Goal: Register for event/course

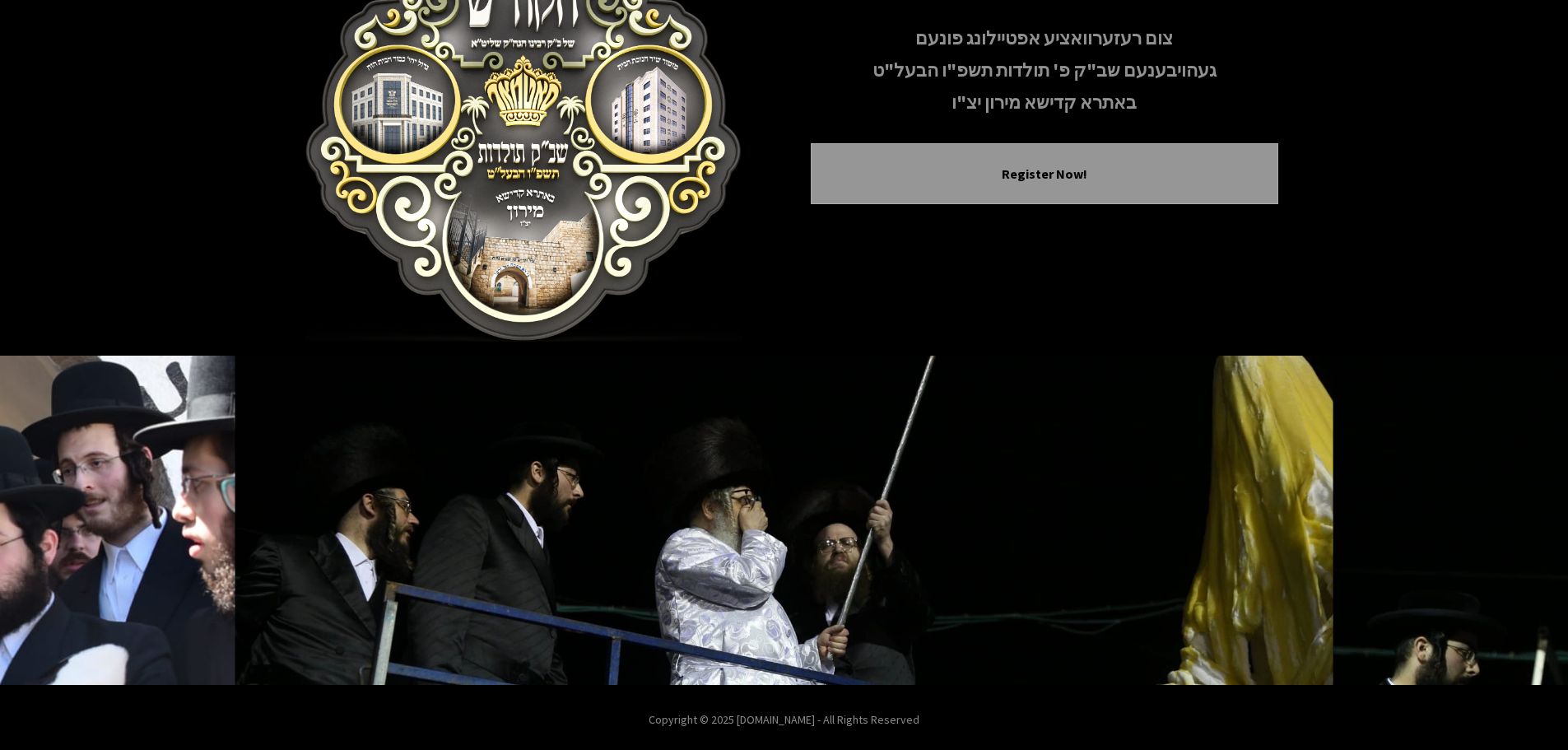
scroll to position [170, 0]
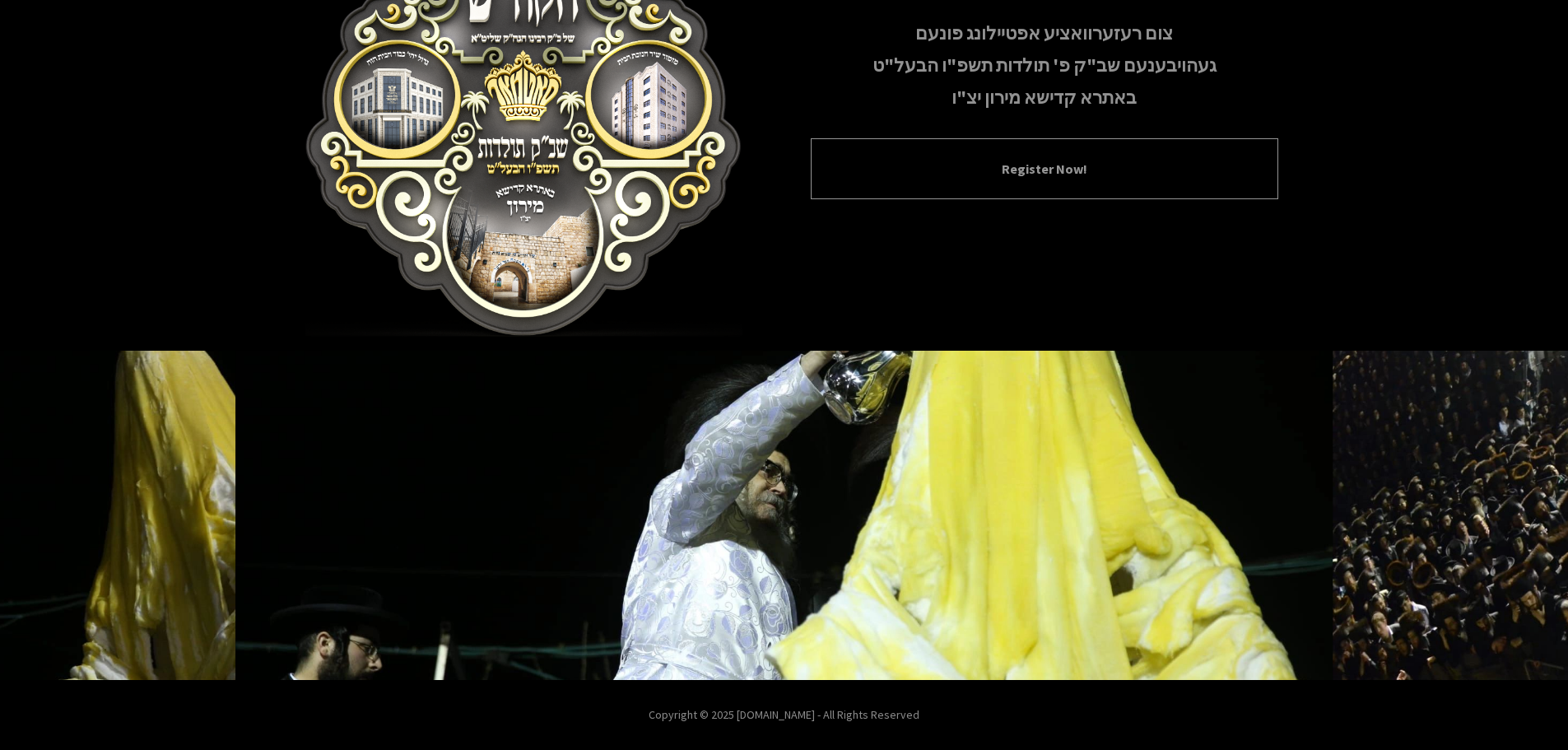
click at [958, 157] on div "Register Now!" at bounding box center [1044, 169] width 467 height 61
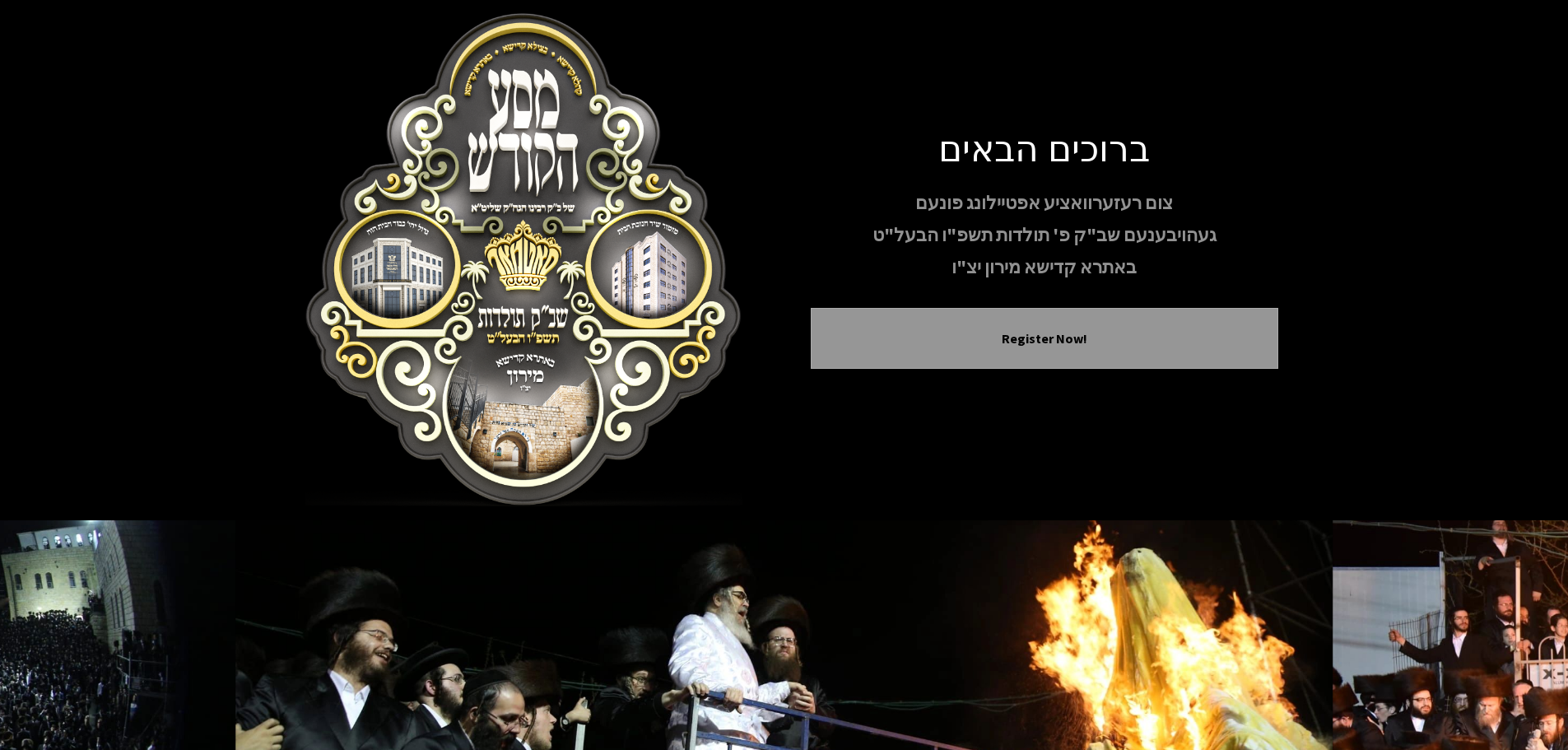
scroll to position [165, 0]
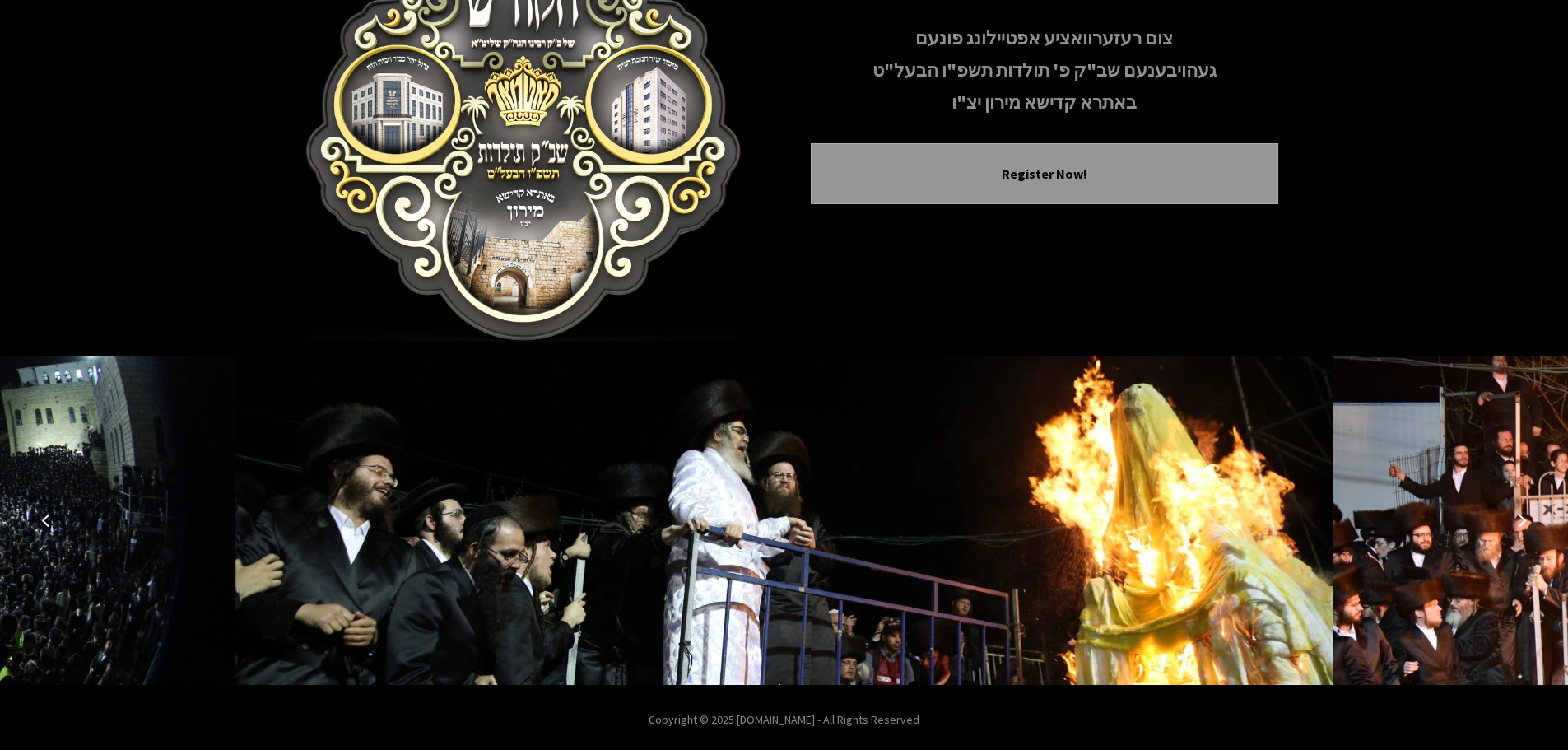
click at [1523, 516] on icon "Next image" at bounding box center [1521, 520] width 13 height 13
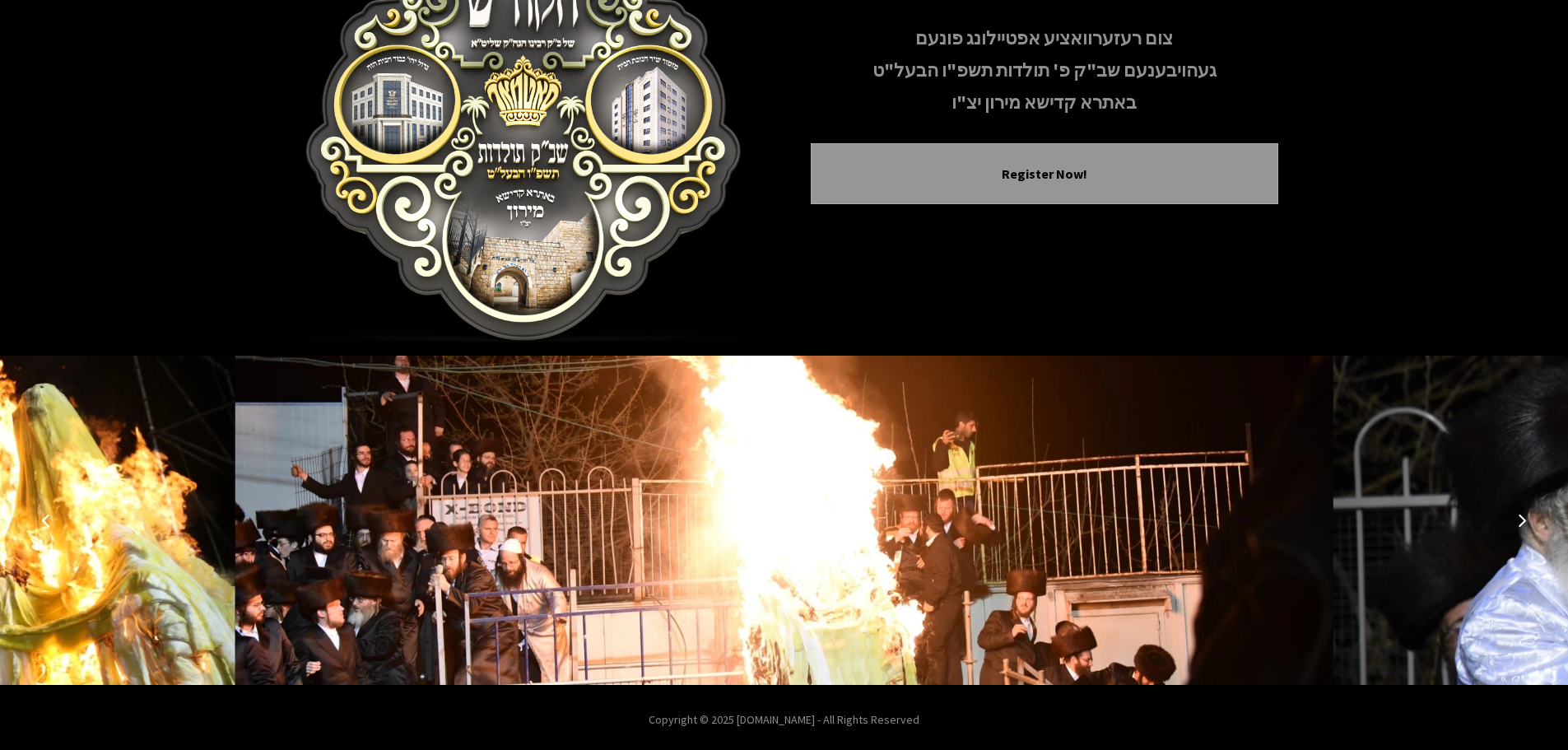
click at [1523, 516] on icon "Next image" at bounding box center [1521, 520] width 13 height 13
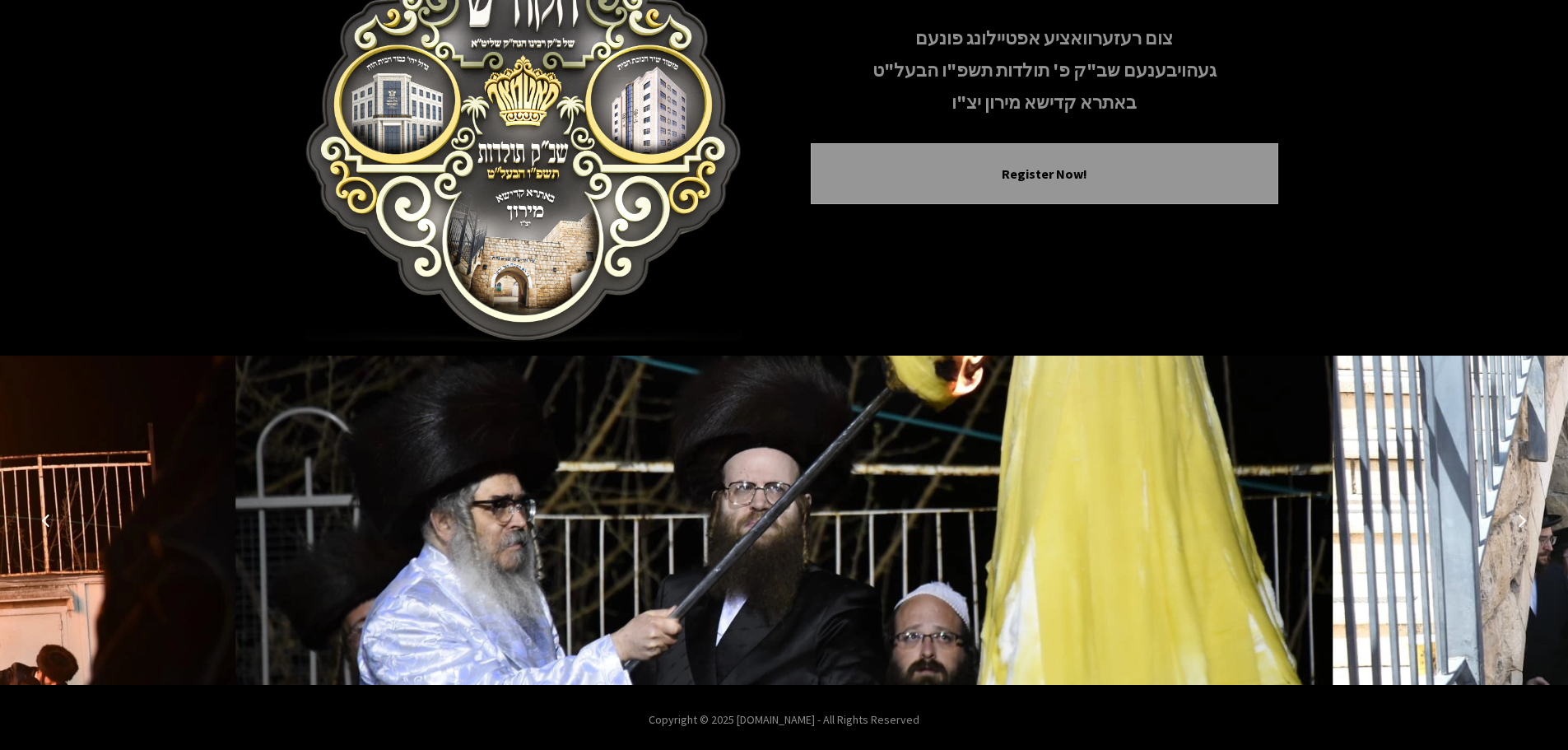
click at [1523, 516] on icon "Next image" at bounding box center [1521, 520] width 13 height 13
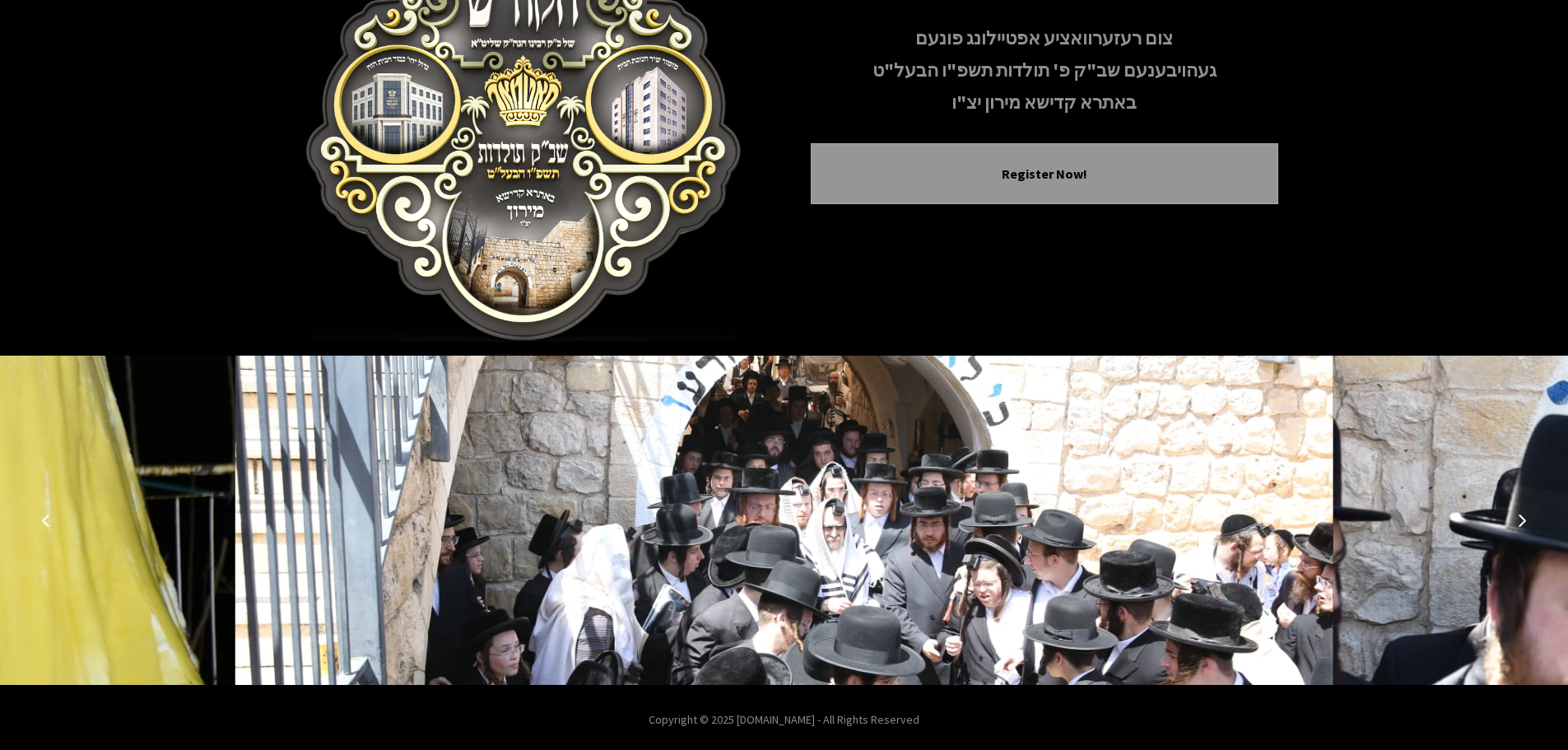
click at [1523, 516] on icon "Next image" at bounding box center [1521, 520] width 13 height 13
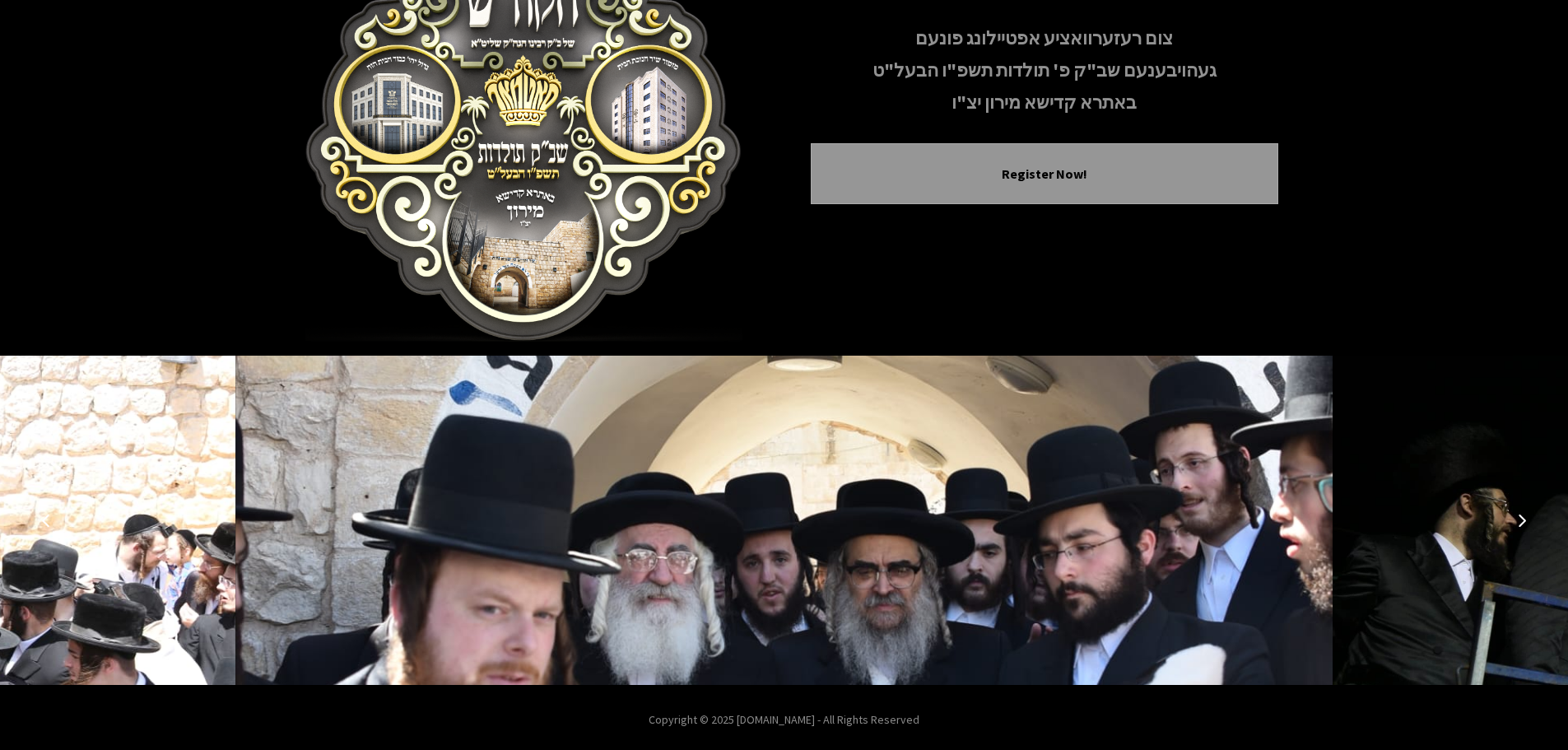
click at [1523, 516] on icon "Next image" at bounding box center [1521, 520] width 13 height 13
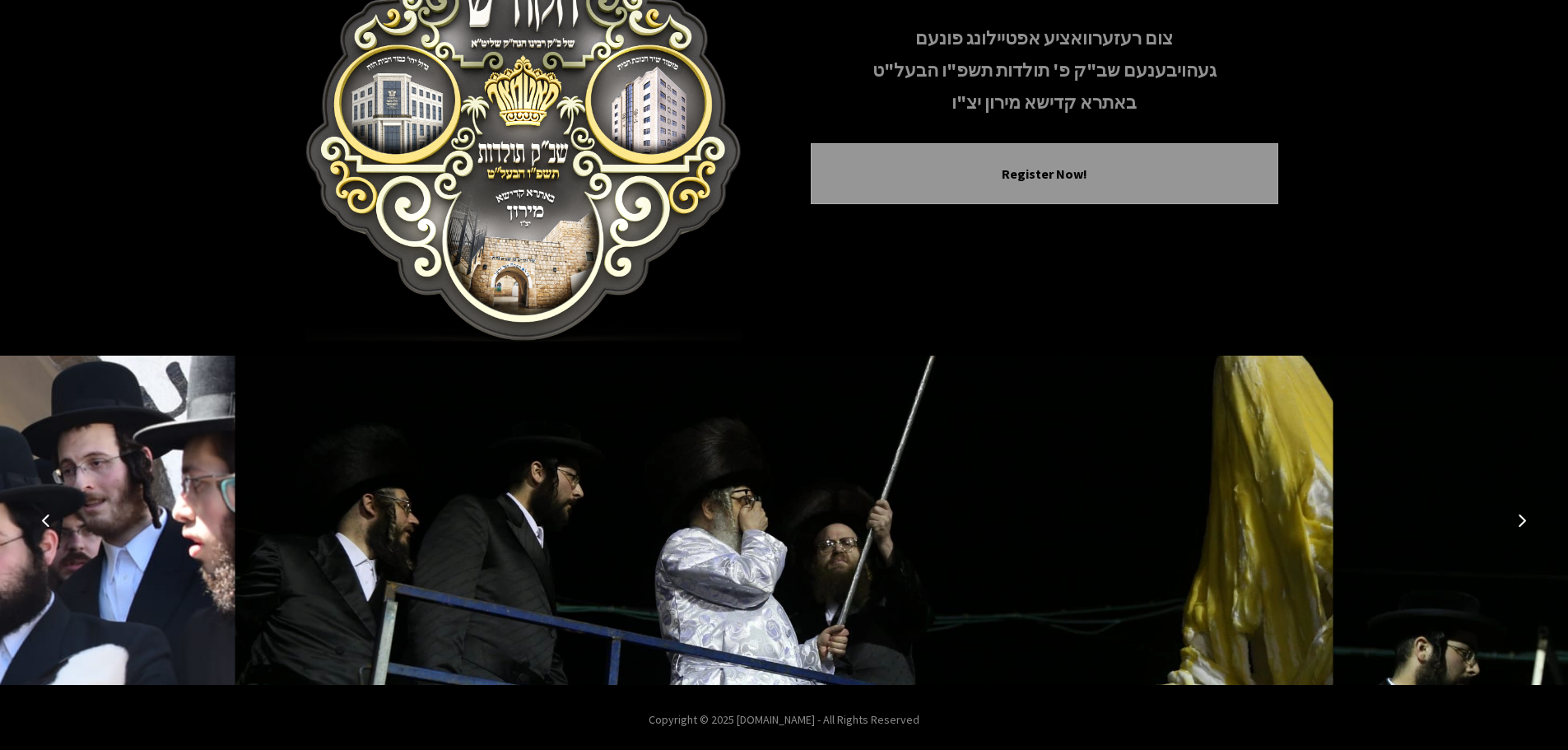
click at [1523, 516] on icon "Next image" at bounding box center [1521, 520] width 13 height 13
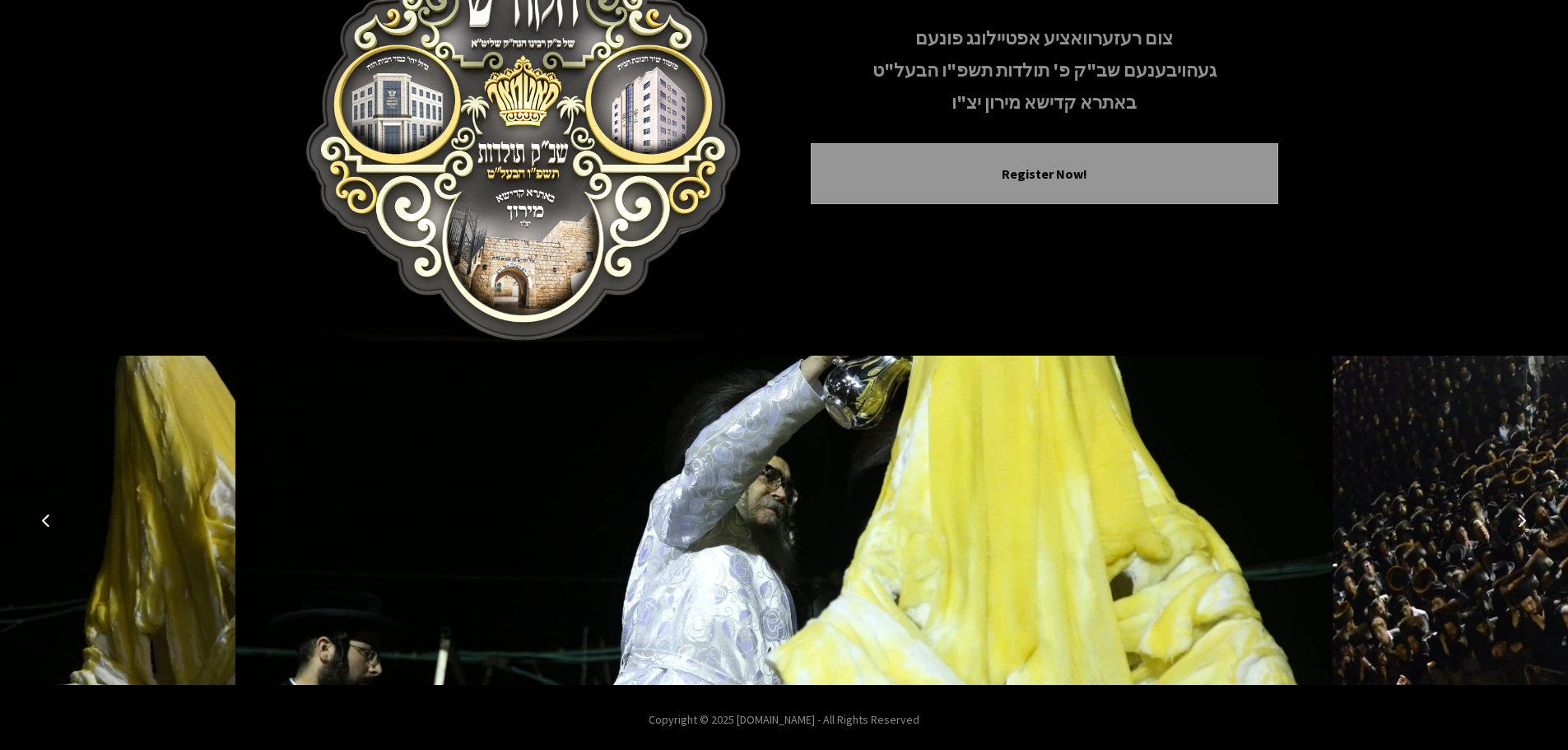
click at [1523, 516] on icon "Next image" at bounding box center [1521, 520] width 13 height 13
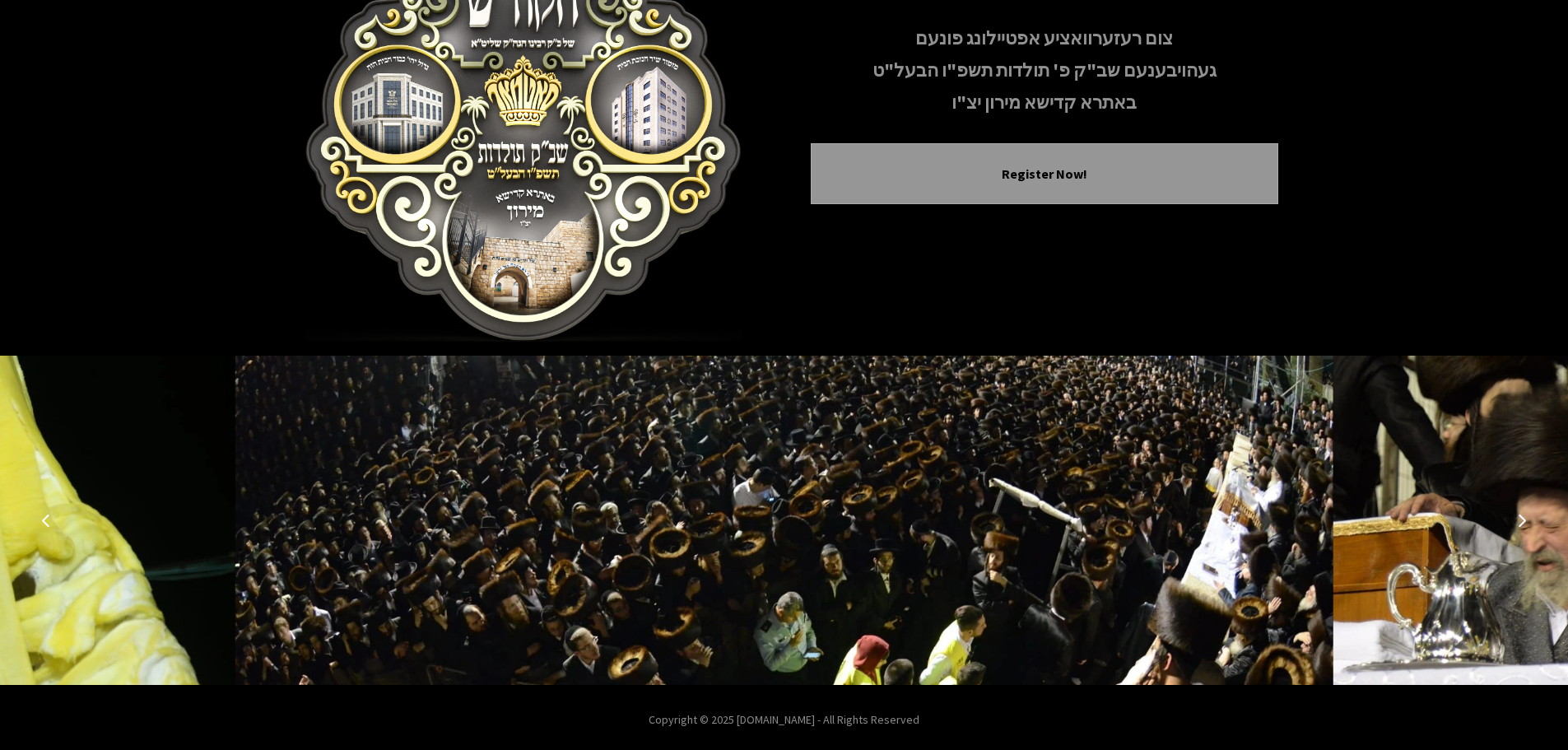
click at [1523, 516] on icon "Next image" at bounding box center [1521, 520] width 13 height 13
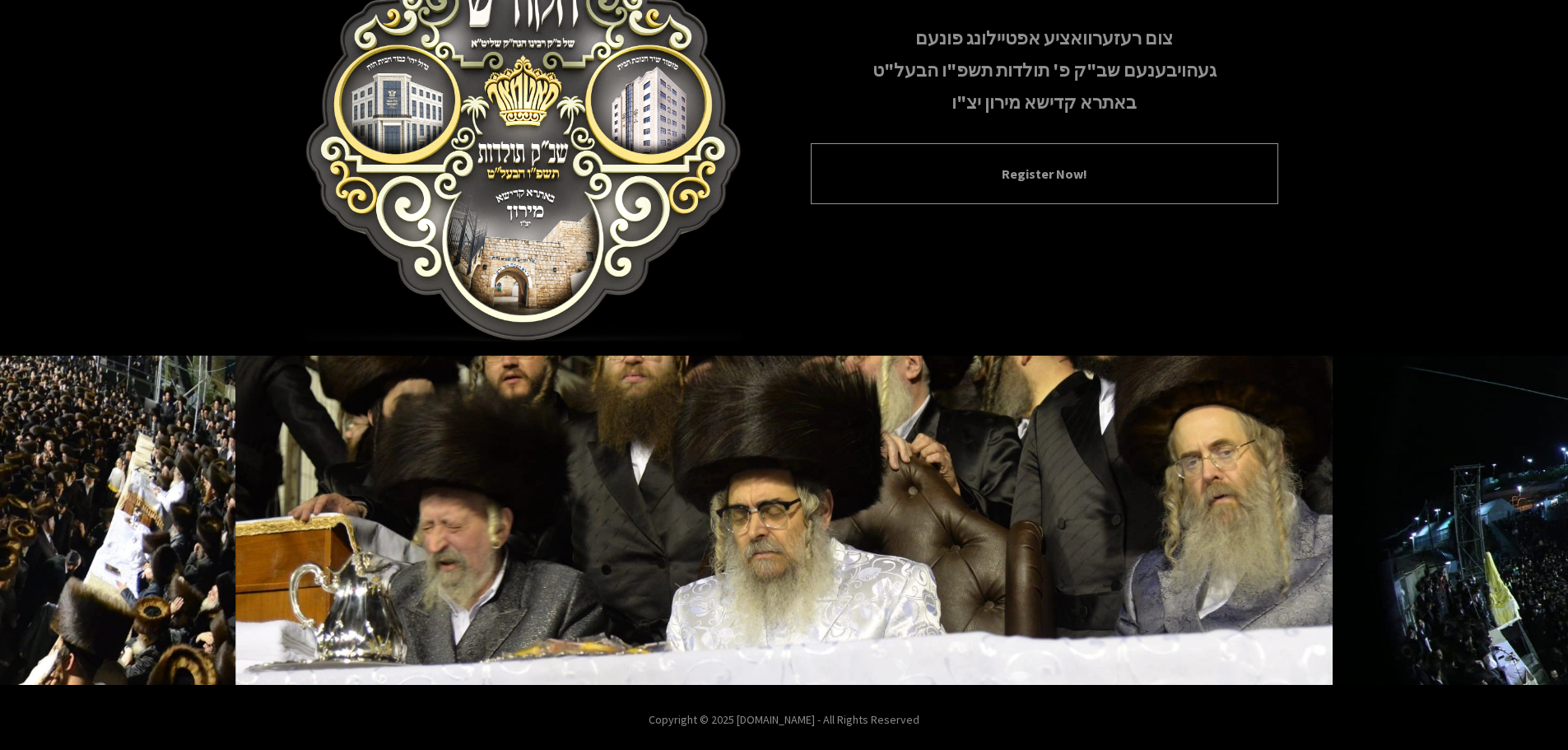
click at [1010, 182] on button "Register Now!" at bounding box center [1044, 173] width 426 height 20
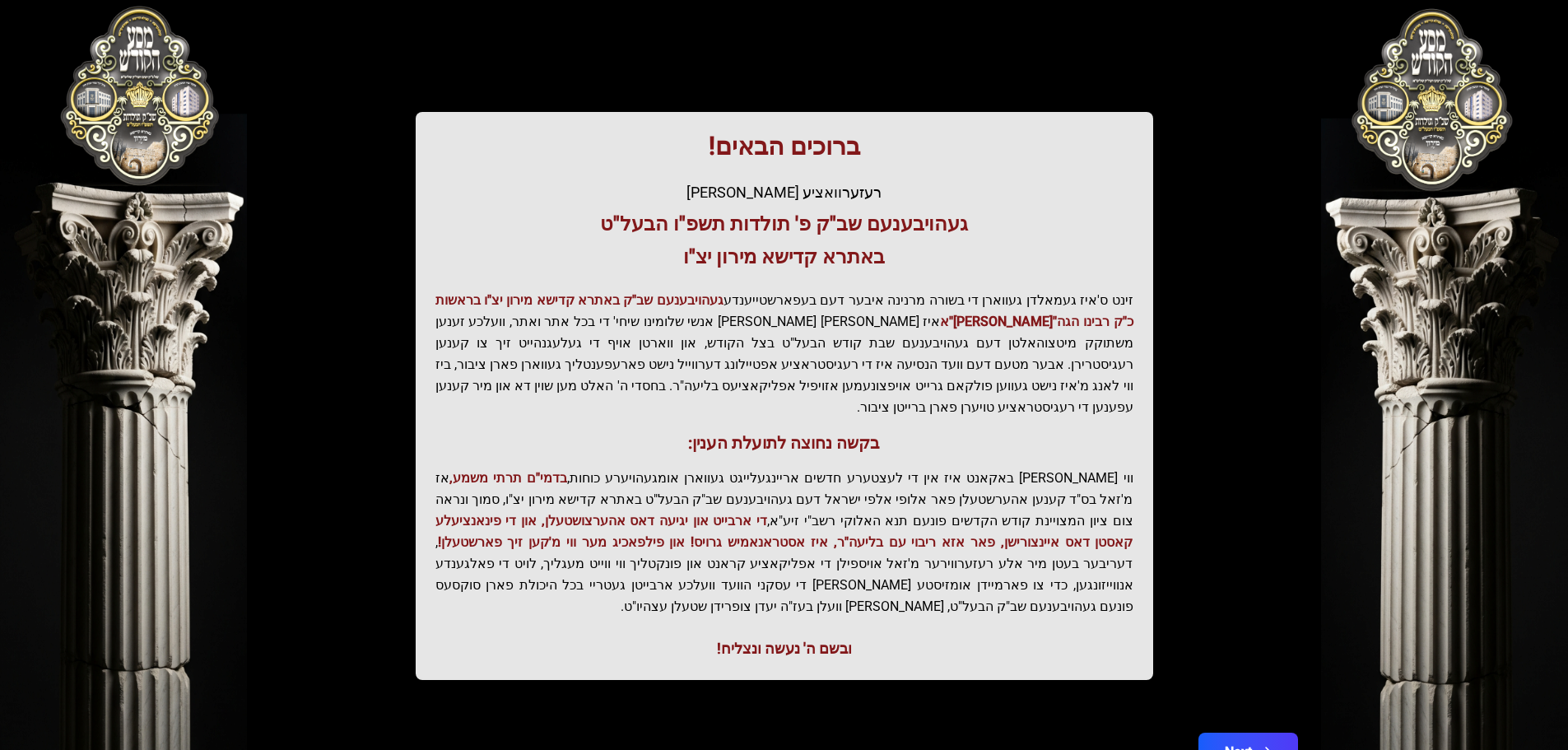
scroll to position [204, 0]
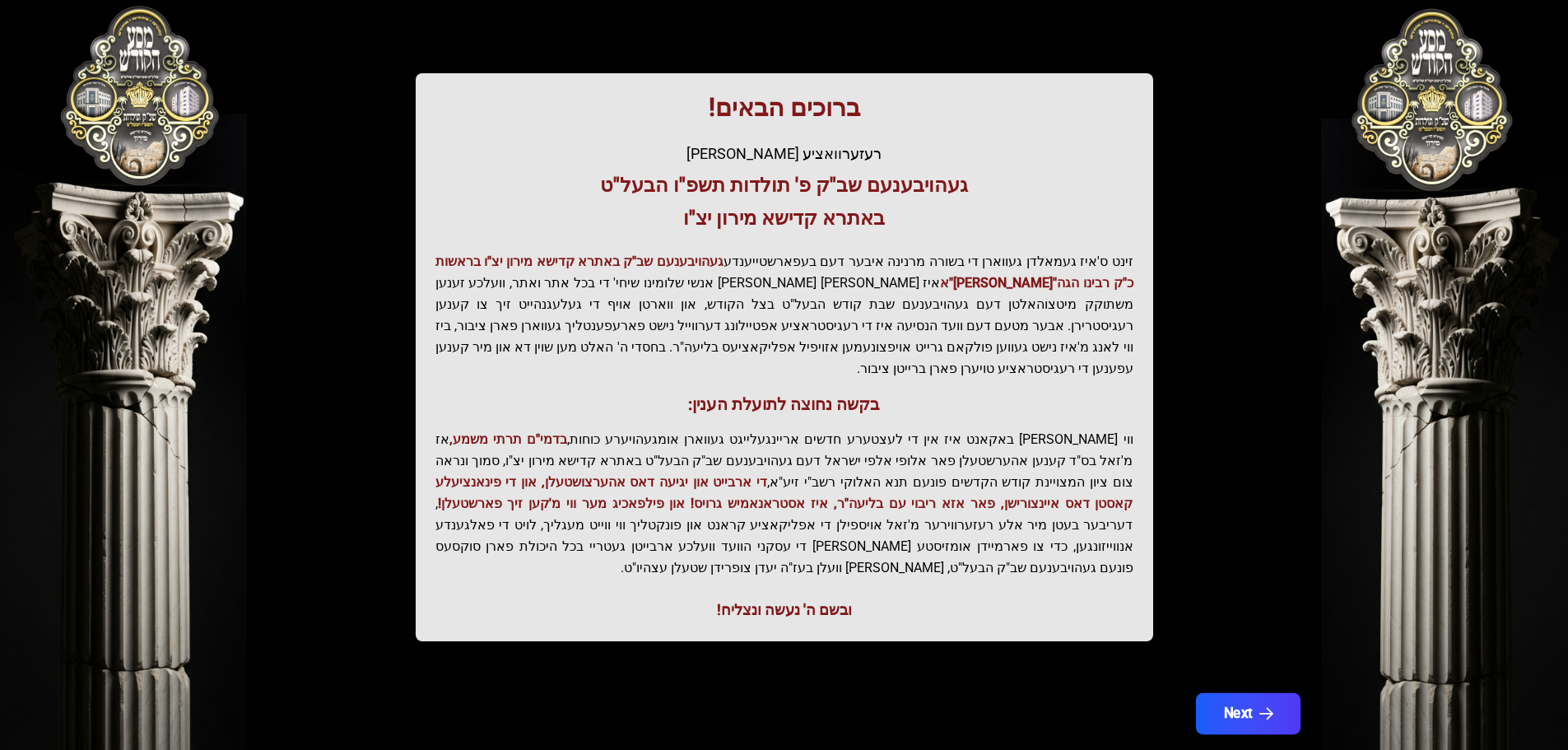
click at [1236, 694] on button "Next" at bounding box center [1247, 714] width 105 height 41
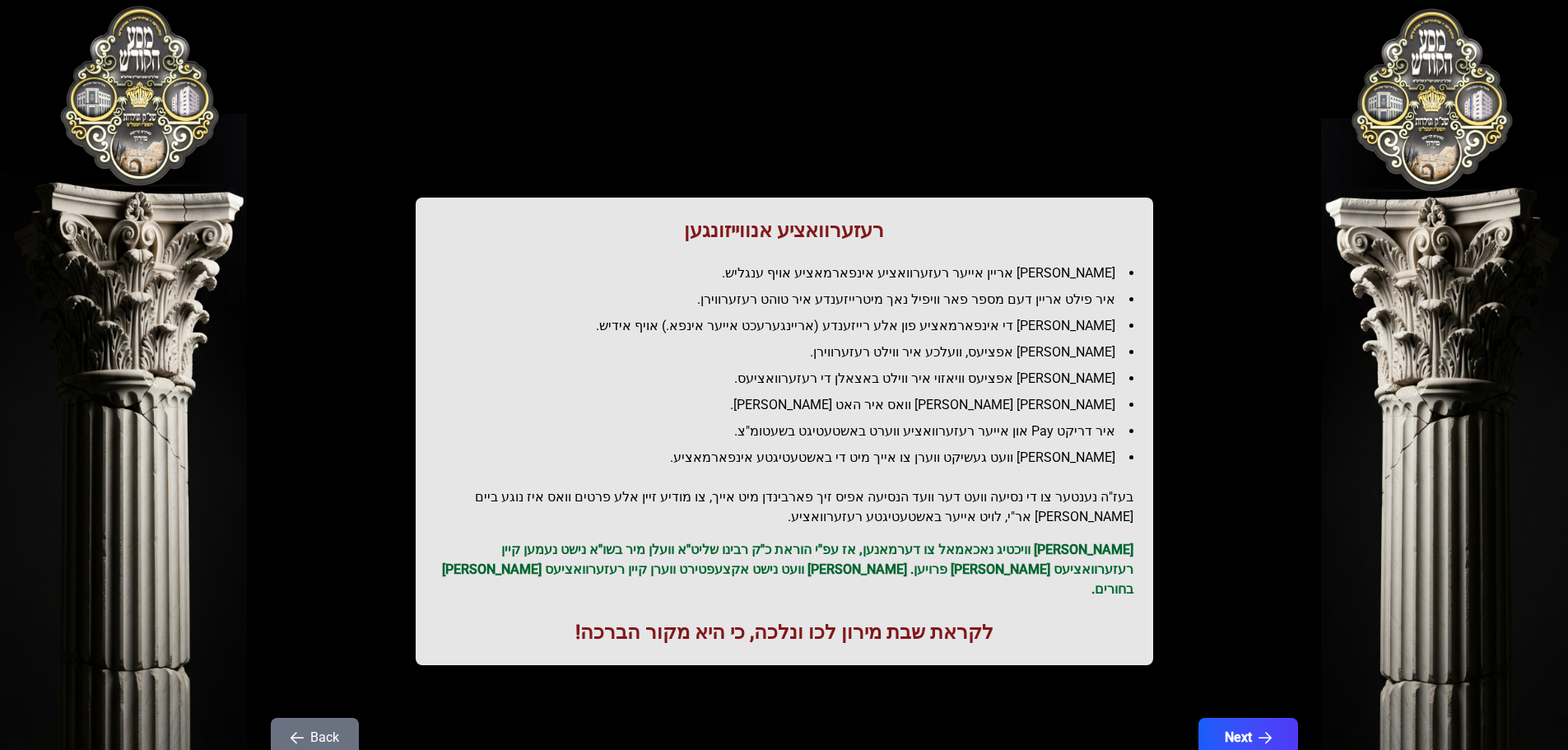
click at [999, 302] on li "איר פילט אריין דעם מספר פאר וויפיל נאך מיטרייזענדע איר טוהט רעזערווירן." at bounding box center [791, 299] width 685 height 20
click at [1003, 335] on li "[PERSON_NAME] די אינפארמאציע פון אלע רייזענדע (אריינגערעכט אייער אינפא.) אויף א…" at bounding box center [791, 326] width 685 height 20
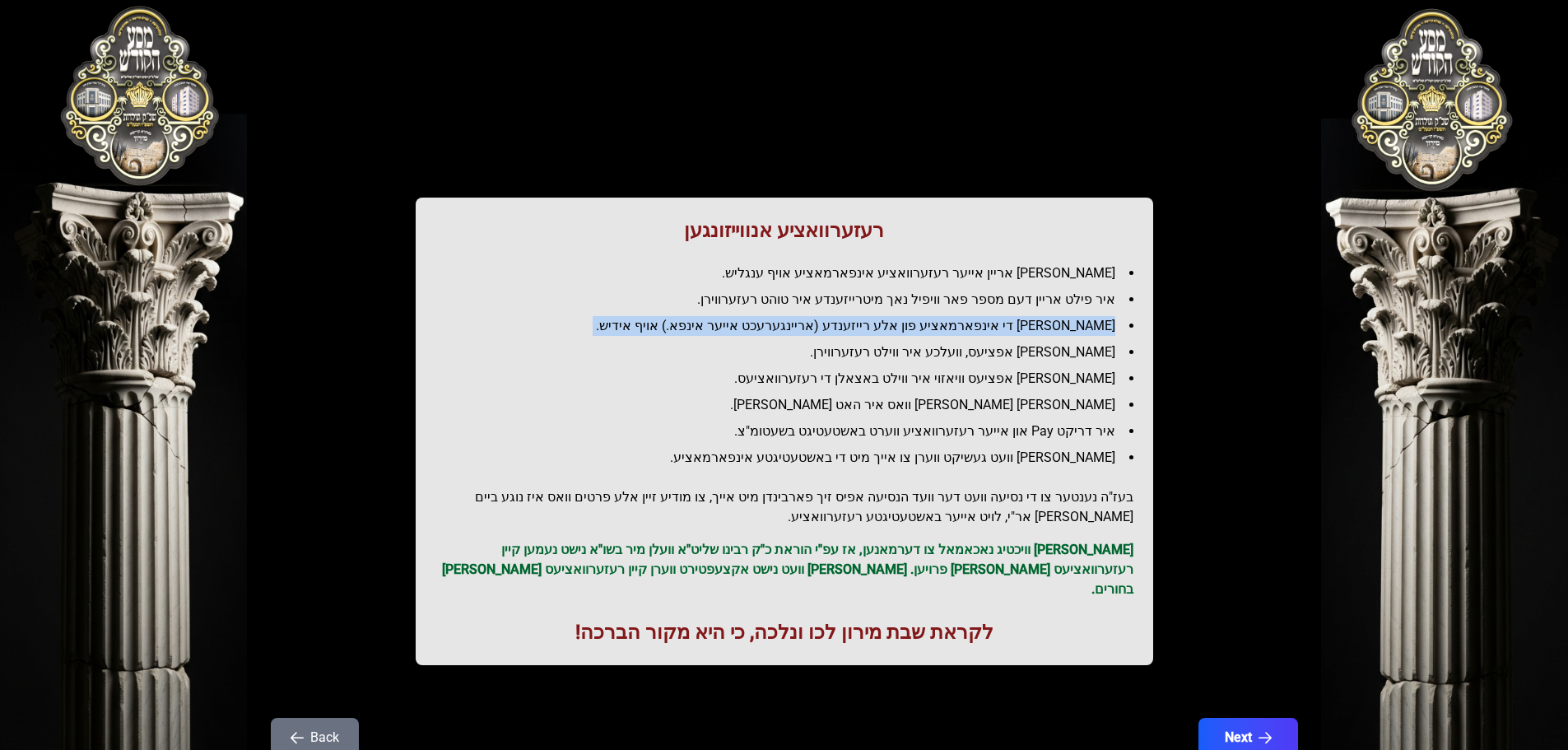
click at [1003, 335] on li "[PERSON_NAME] די אינפארמאציע פון אלע רייזענדע (אריינגערעכט אייער אינפא.) אויף א…" at bounding box center [791, 326] width 685 height 20
click at [973, 401] on li "[PERSON_NAME] [PERSON_NAME] וואס איר האט [PERSON_NAME]." at bounding box center [791, 405] width 685 height 20
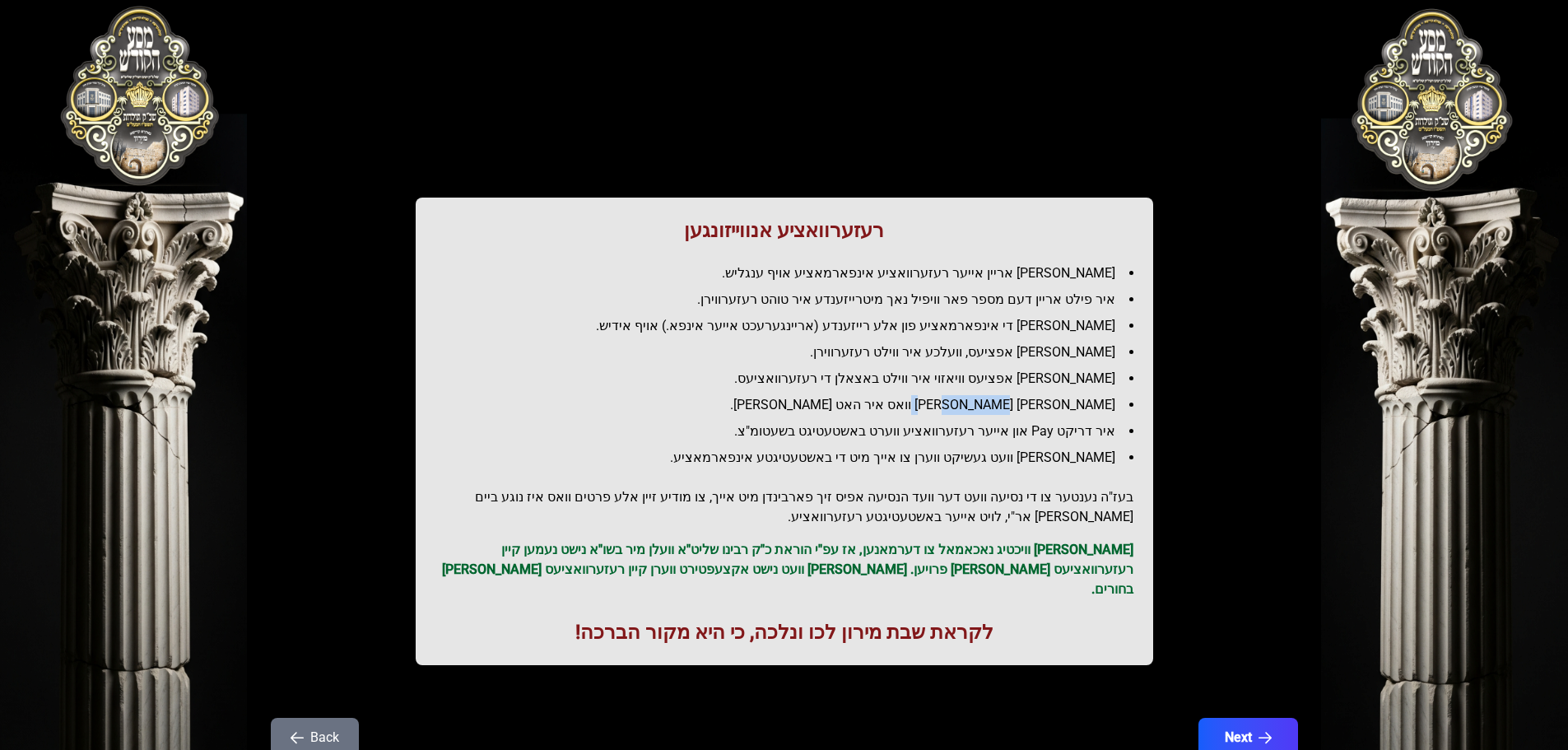
click at [973, 401] on li "[PERSON_NAME] [PERSON_NAME] וואס איר האט [PERSON_NAME]." at bounding box center [791, 405] width 685 height 20
click at [962, 435] on li "איר דריקט Pay און אייער רעזערוואציע ווערט באשטעטיגט בשעטומ"צ." at bounding box center [791, 431] width 685 height 20
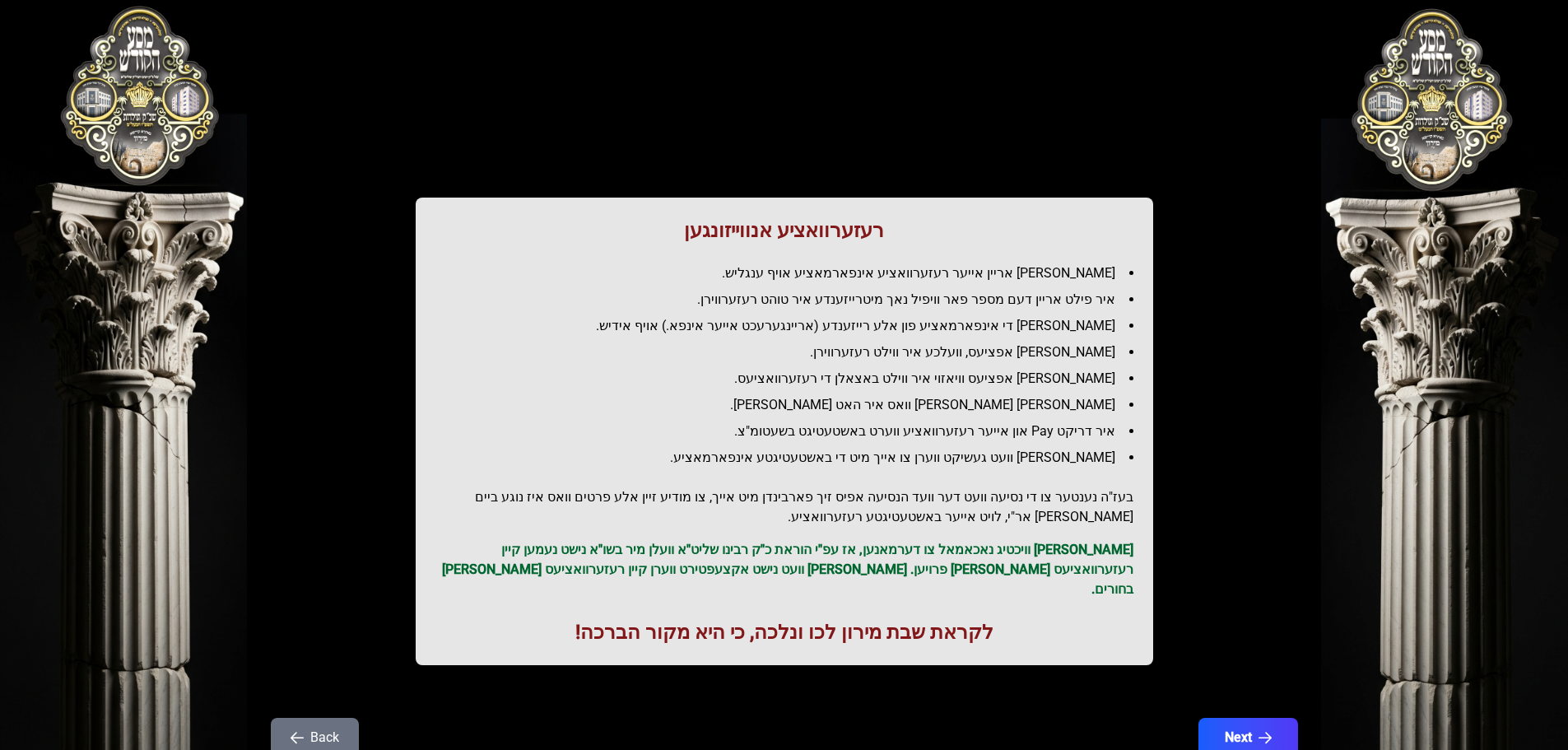
click at [974, 461] on li "[PERSON_NAME] וועט געשיקט ווערן צו אייך מיט די באשטעטיגטע אינפארמאציע." at bounding box center [791, 458] width 685 height 20
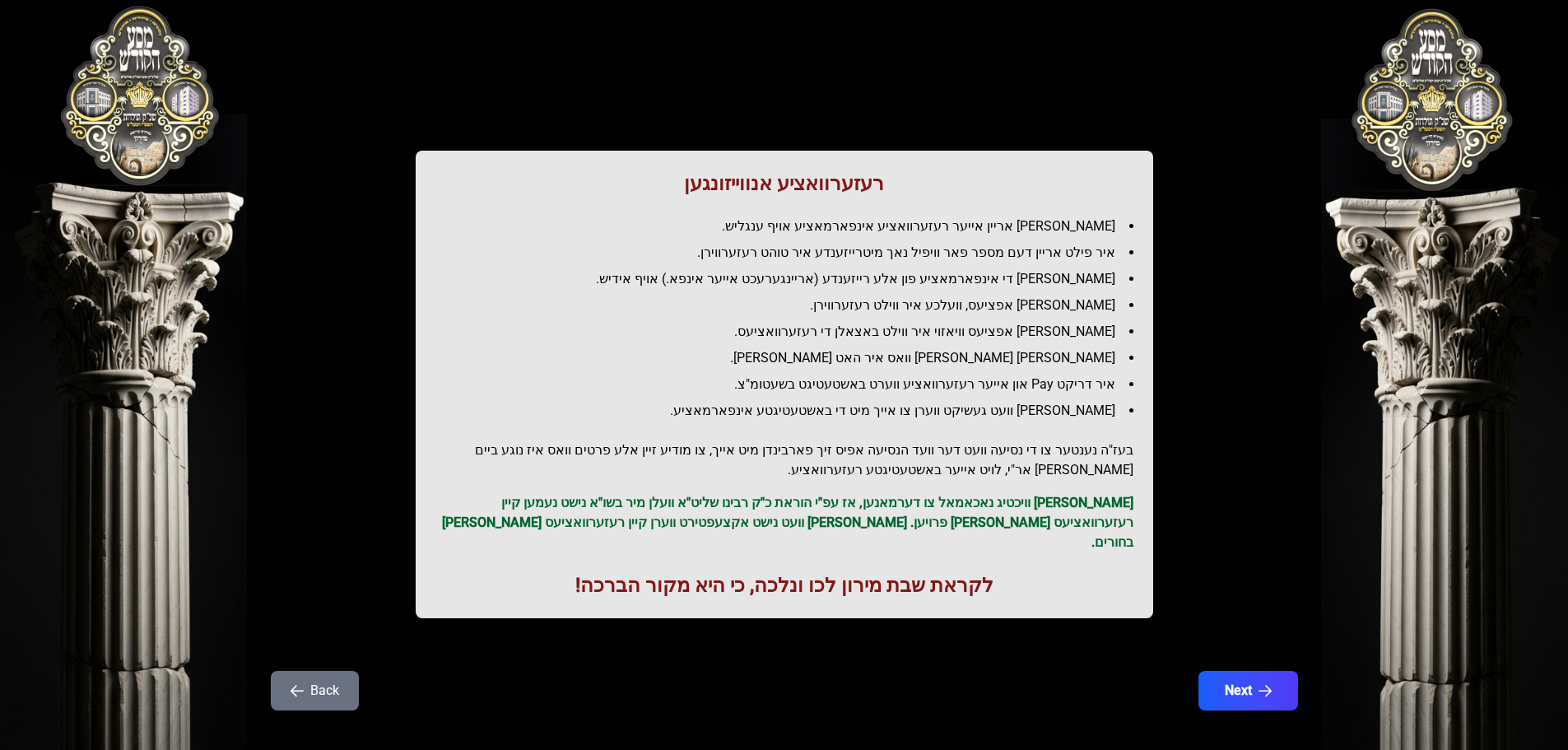
click at [964, 456] on h2 "בעז"ה נענטער צו די נסיעה וועט דער וועד הנסיעה אפיס זיך פארבינדן מיט אייך, צו מו…" at bounding box center [784, 460] width 698 height 40
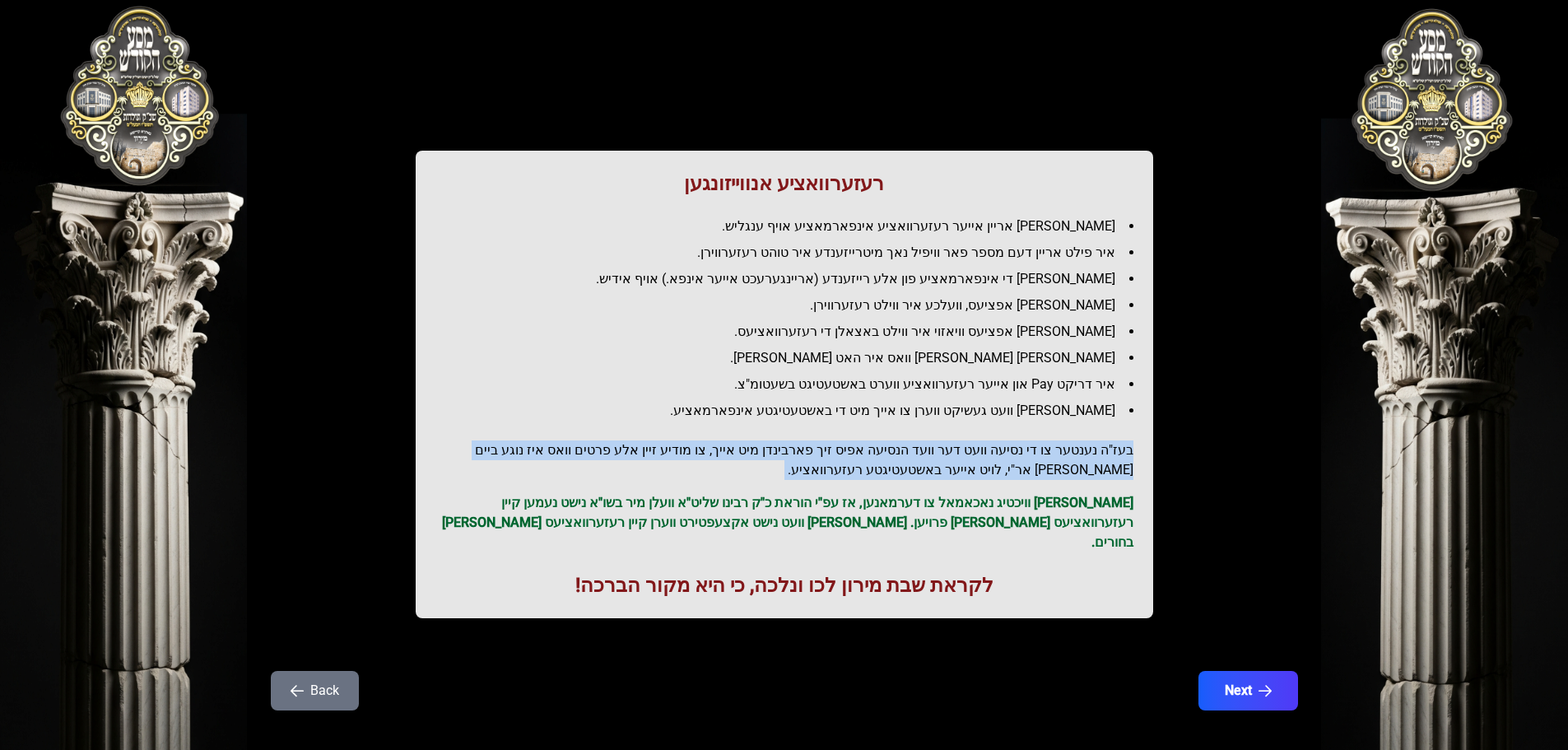
click at [964, 456] on h2 "בעז"ה נענטער צו די נסיעה וועט דער וועד הנסיעה אפיס זיך פארבינדן מיט אייך, צו מו…" at bounding box center [784, 460] width 698 height 40
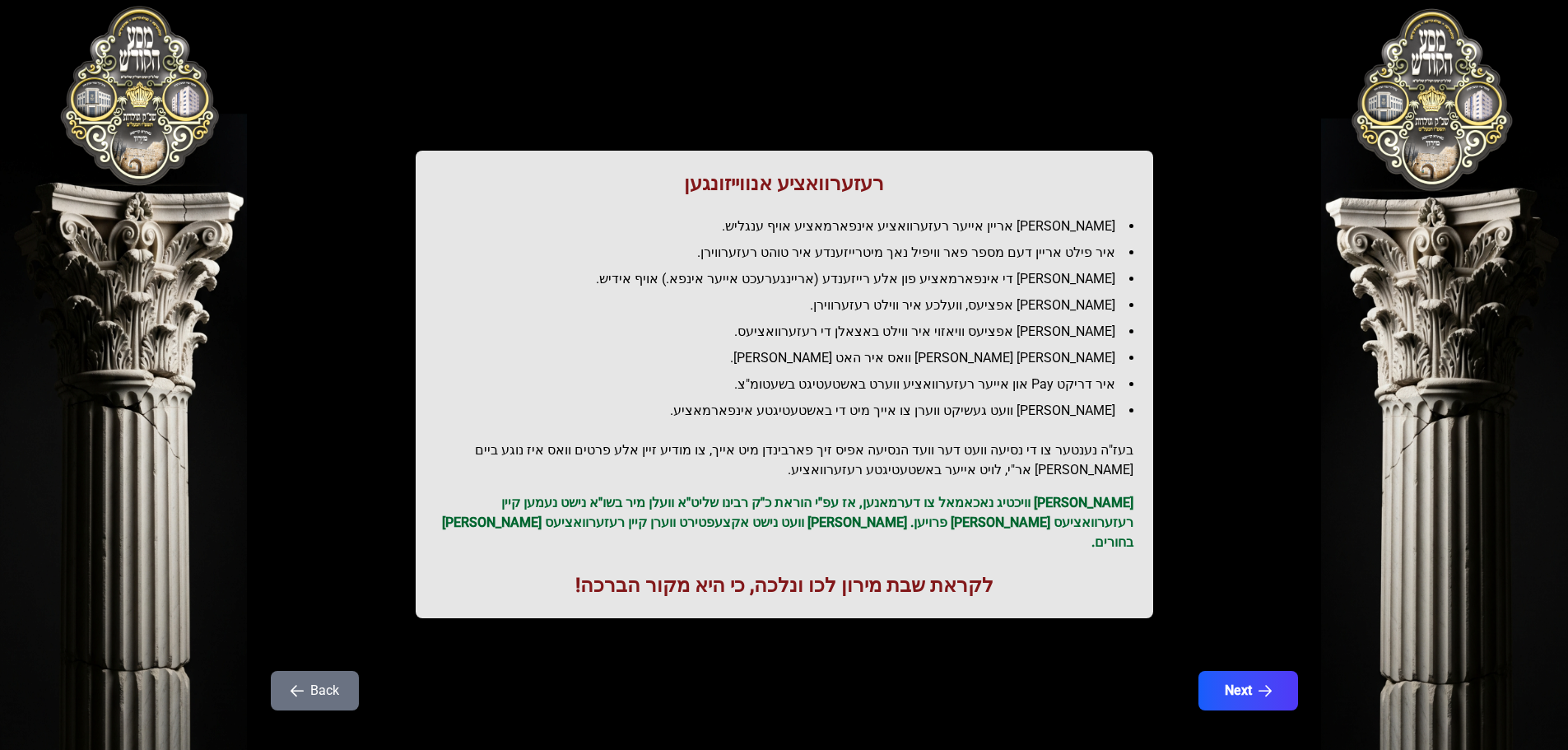
click at [1027, 507] on p "[PERSON_NAME] וויכטיג נאכאמאל צו דערמאנען, אז עפ"י הוראת כ"ק רבינו שליט"א וועלן…" at bounding box center [784, 523] width 698 height 59
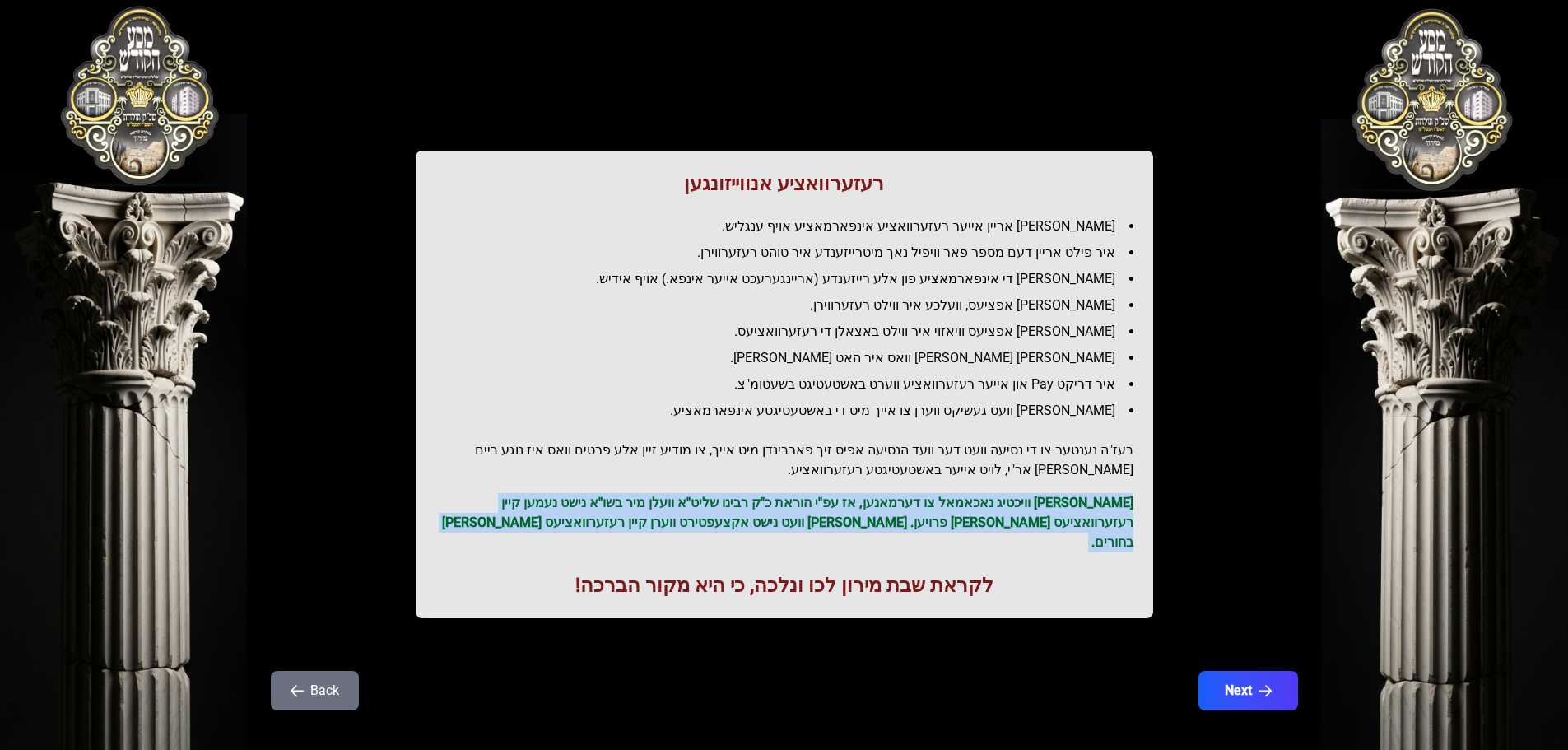
click at [1027, 507] on p "[PERSON_NAME] וויכטיג נאכאמאל צו דערמאנען, אז עפ"י הוראת כ"ק רבינו שליט"א וועלן…" at bounding box center [784, 523] width 698 height 59
click at [1223, 670] on button "Next" at bounding box center [1247, 690] width 105 height 41
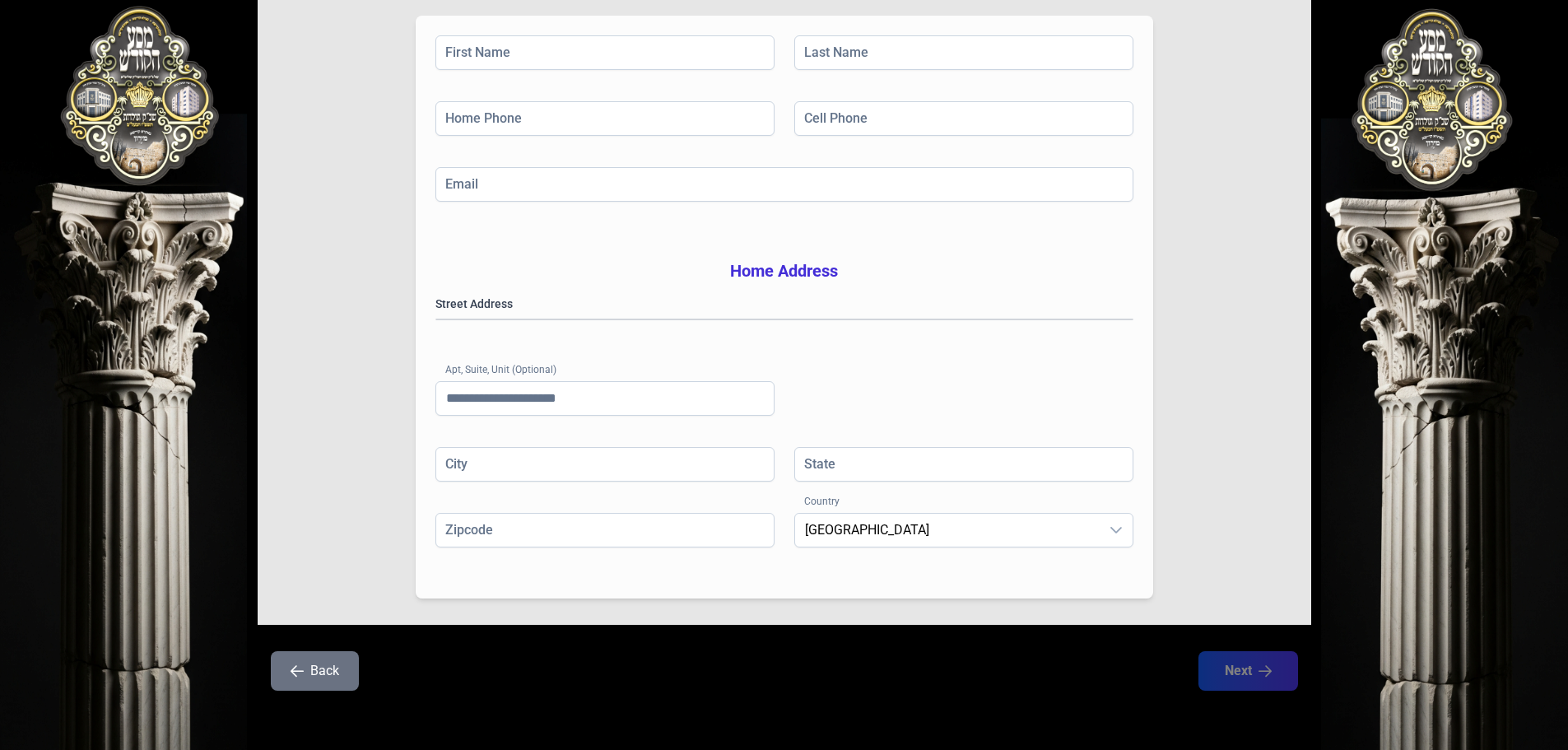
scroll to position [0, 0]
